Goal: Information Seeking & Learning: Learn about a topic

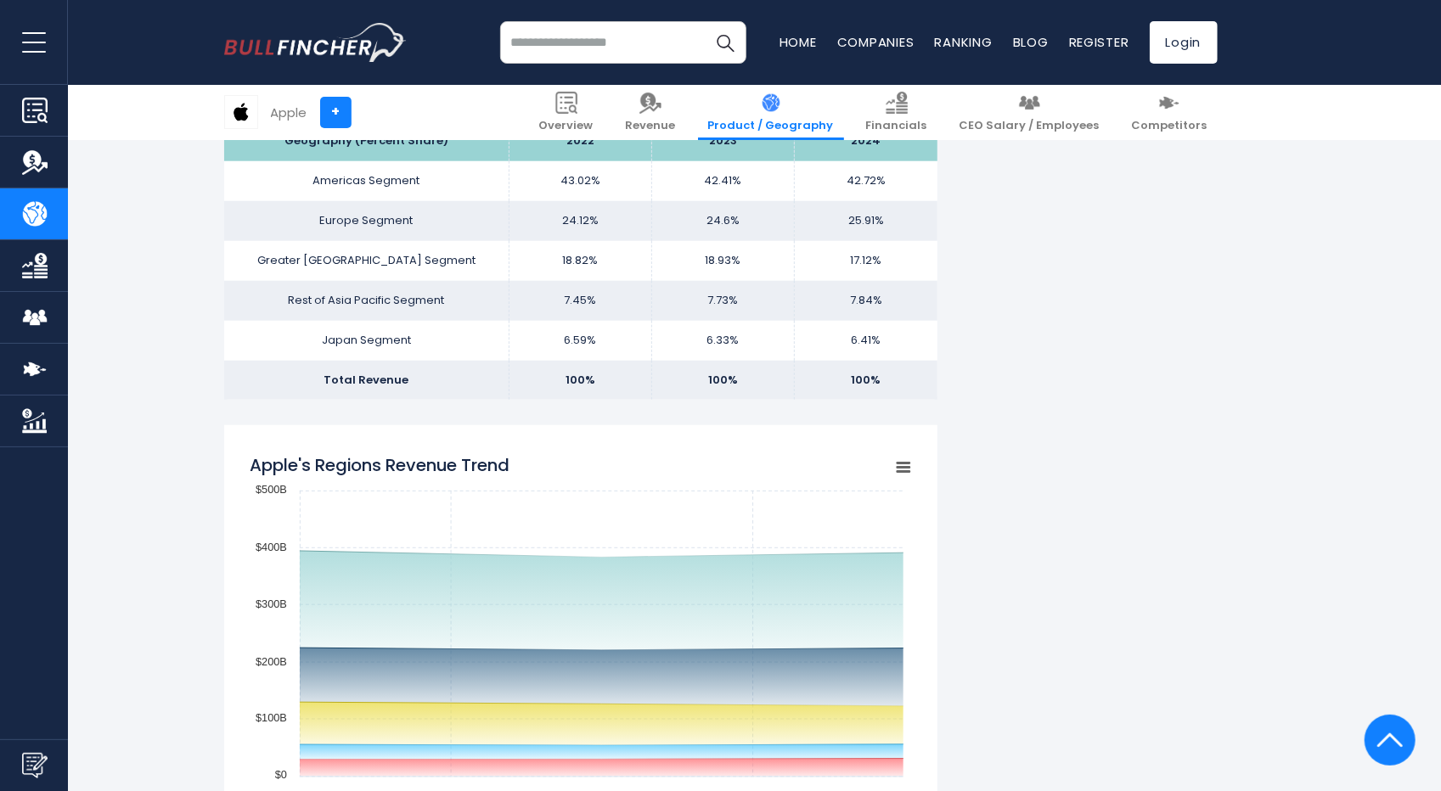
scroll to position [33, 6]
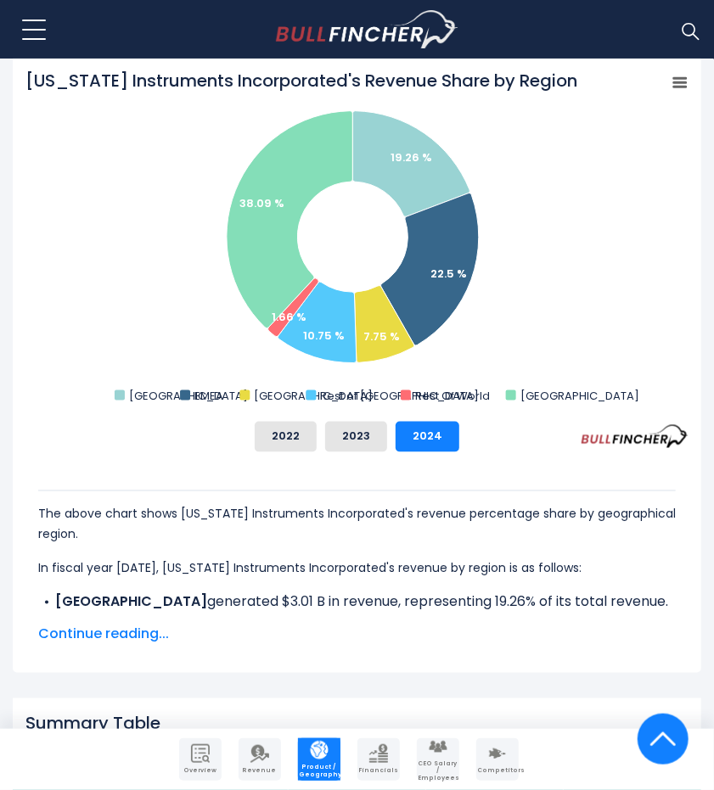
scroll to position [679, 0]
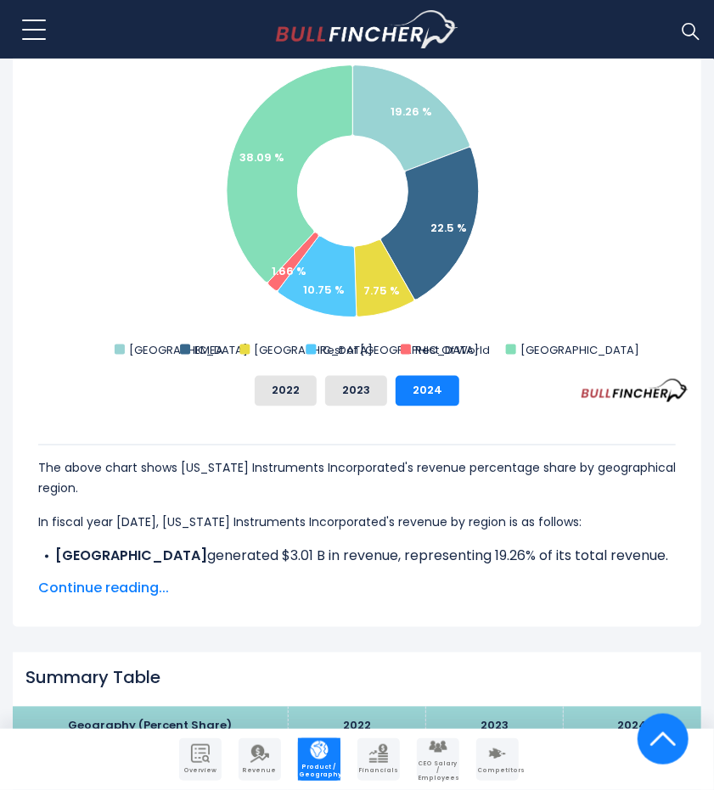
click at [123, 588] on span "Continue reading..." at bounding box center [357, 589] width 638 height 20
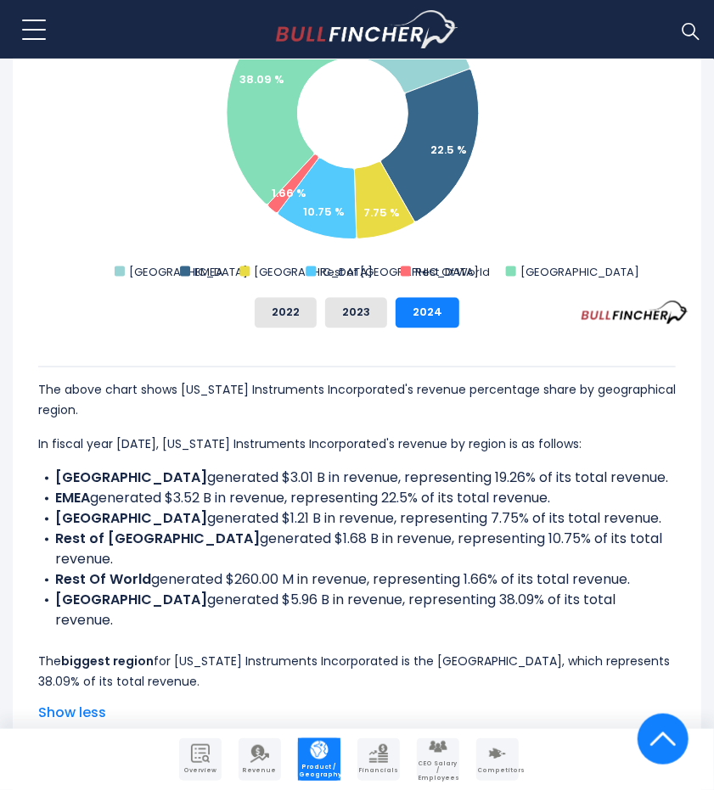
scroll to position [764, 0]
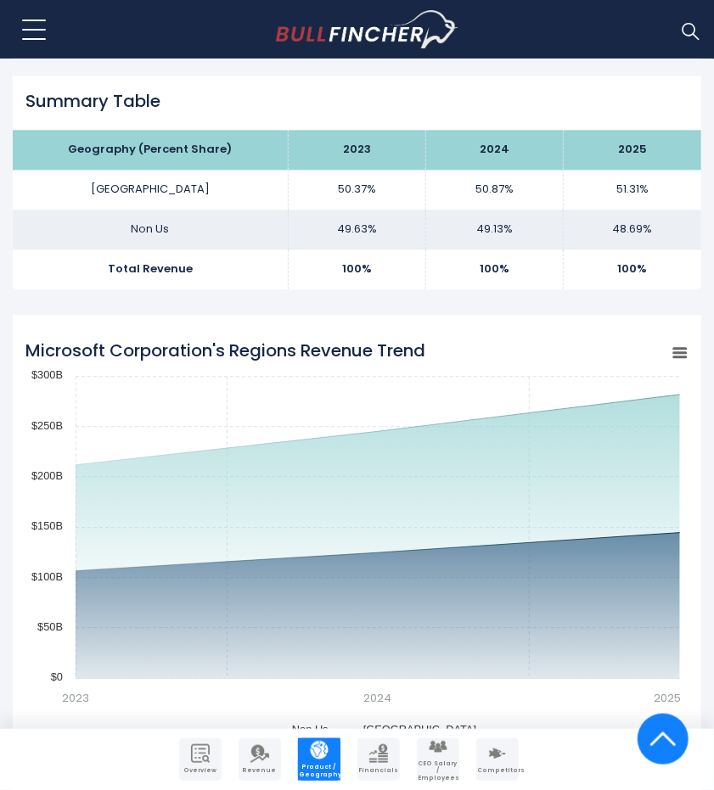
scroll to position [1273, 0]
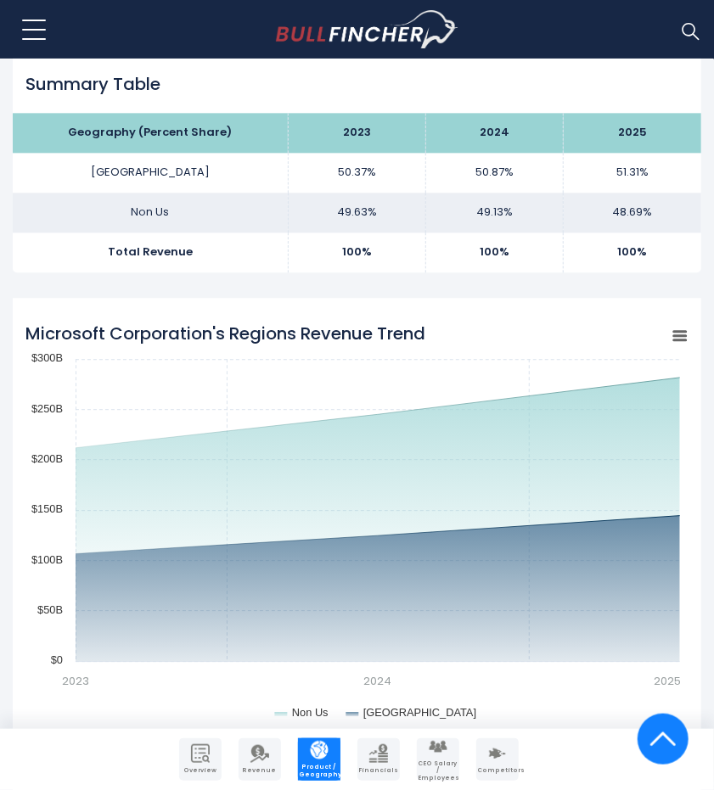
click at [41, 31] on button at bounding box center [34, 29] width 42 height 42
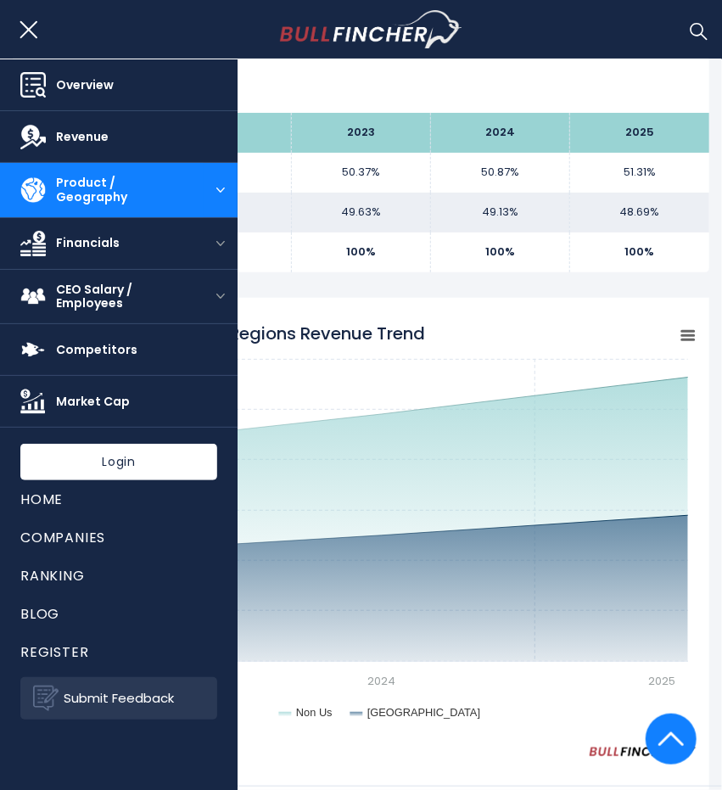
click at [41, 31] on button at bounding box center [34, 29] width 42 height 42
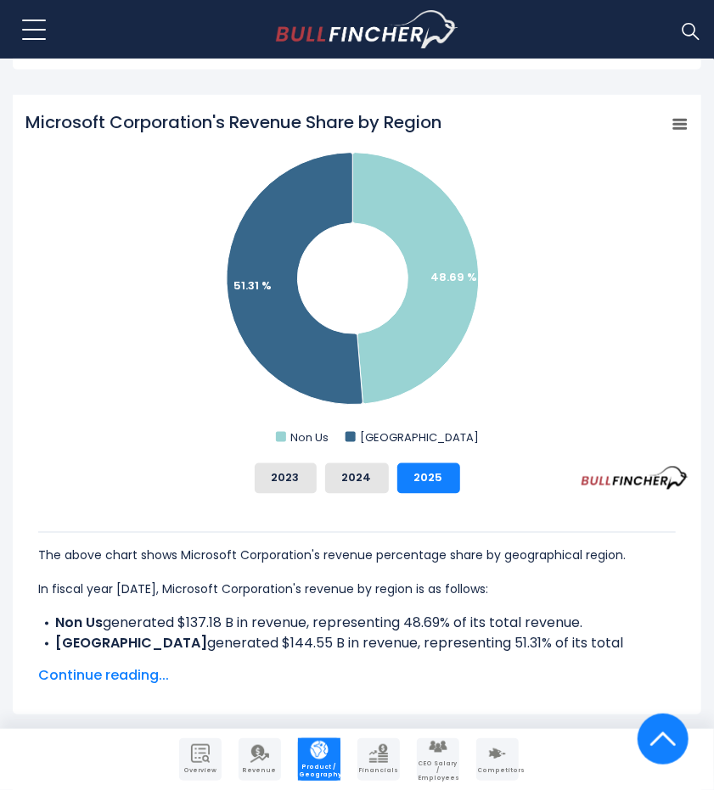
scroll to position [594, 0]
